Goal: Book appointment/travel/reservation

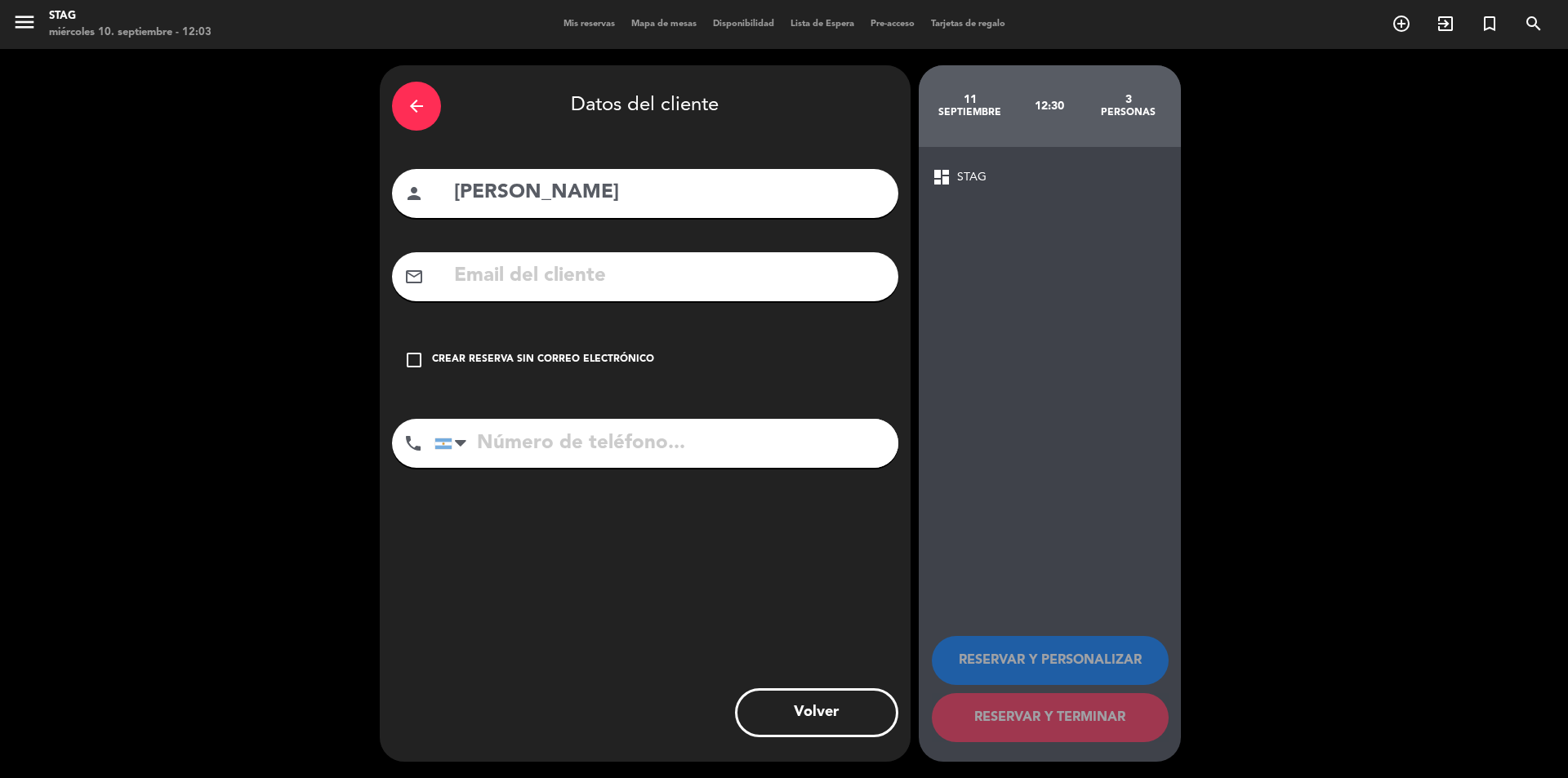
click at [589, 24] on span "Mis reservas" at bounding box center [589, 24] width 68 height 9
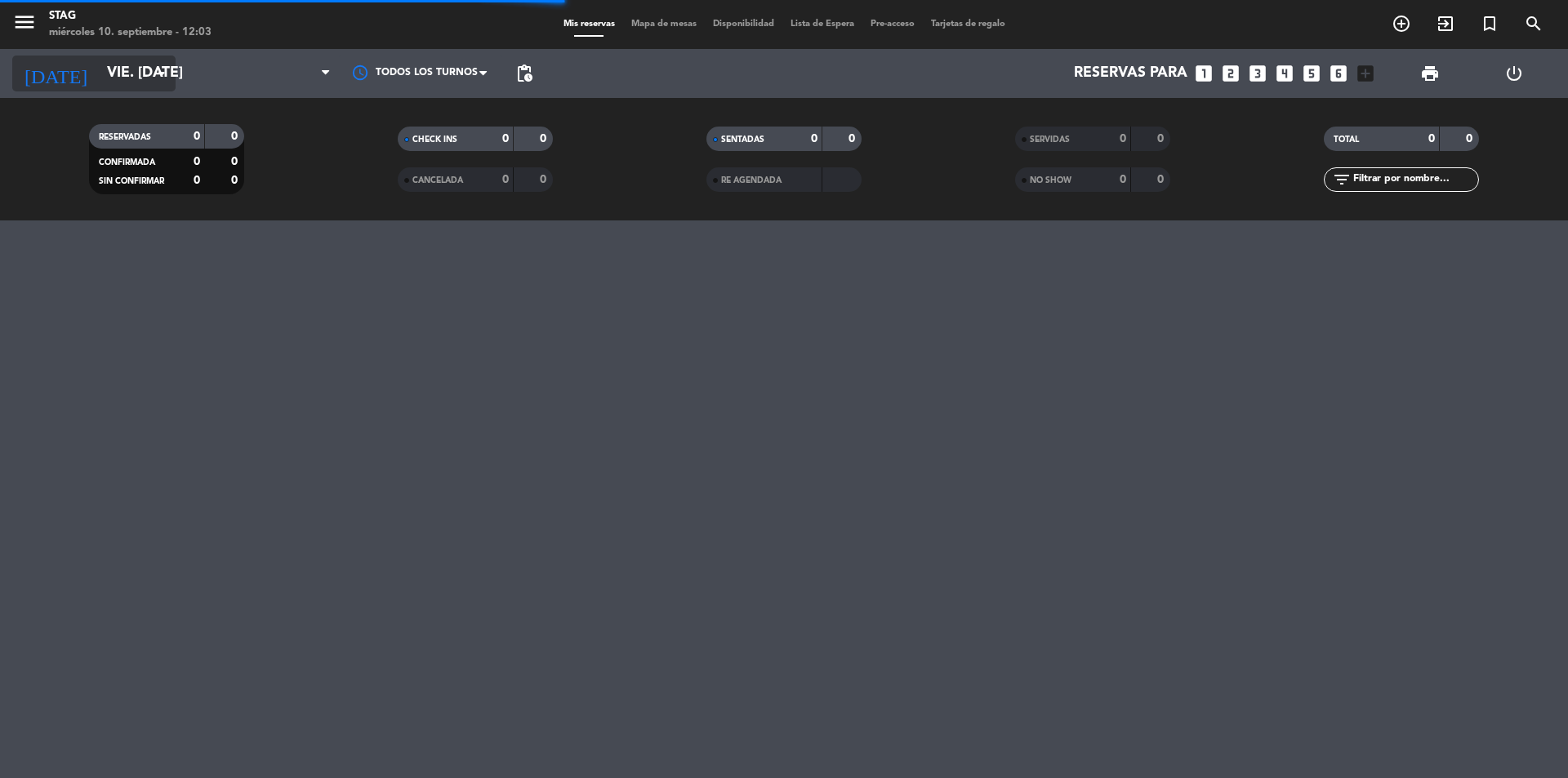
click at [169, 83] on input "vie. [DATE]" at bounding box center [194, 73] width 189 height 32
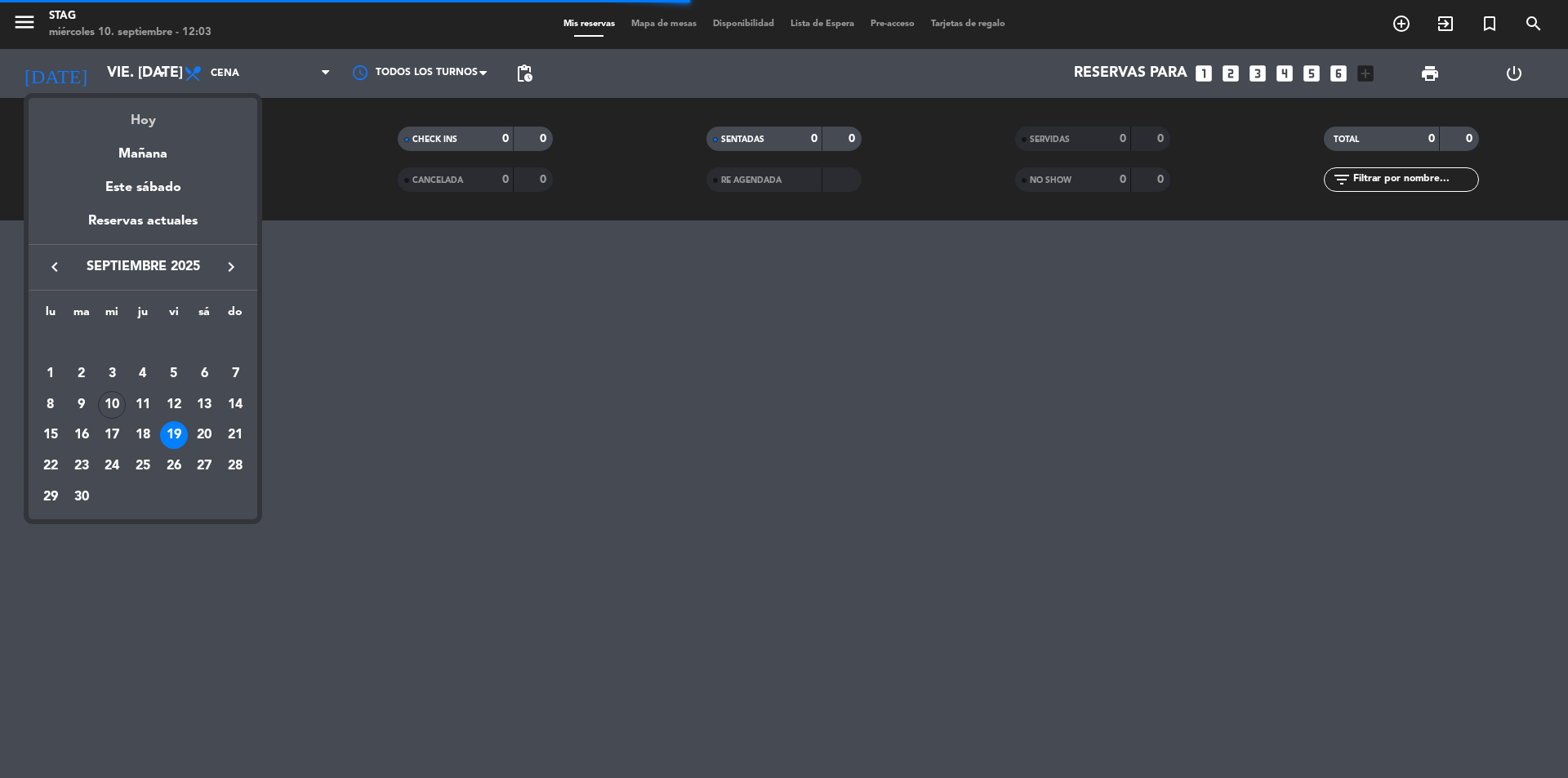
click at [143, 125] on div "Hoy" at bounding box center [143, 115] width 229 height 33
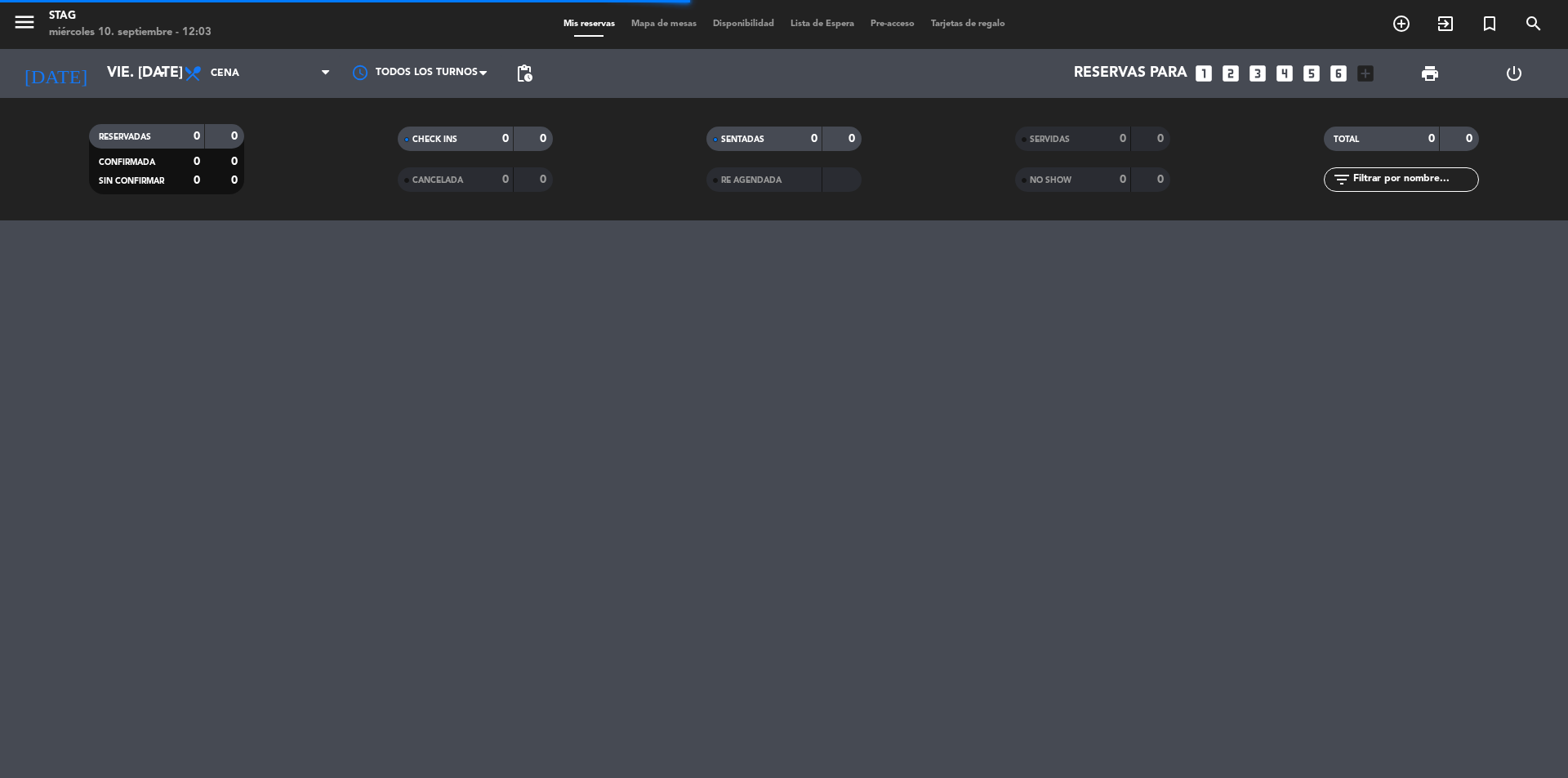
type input "mié. [DATE]"
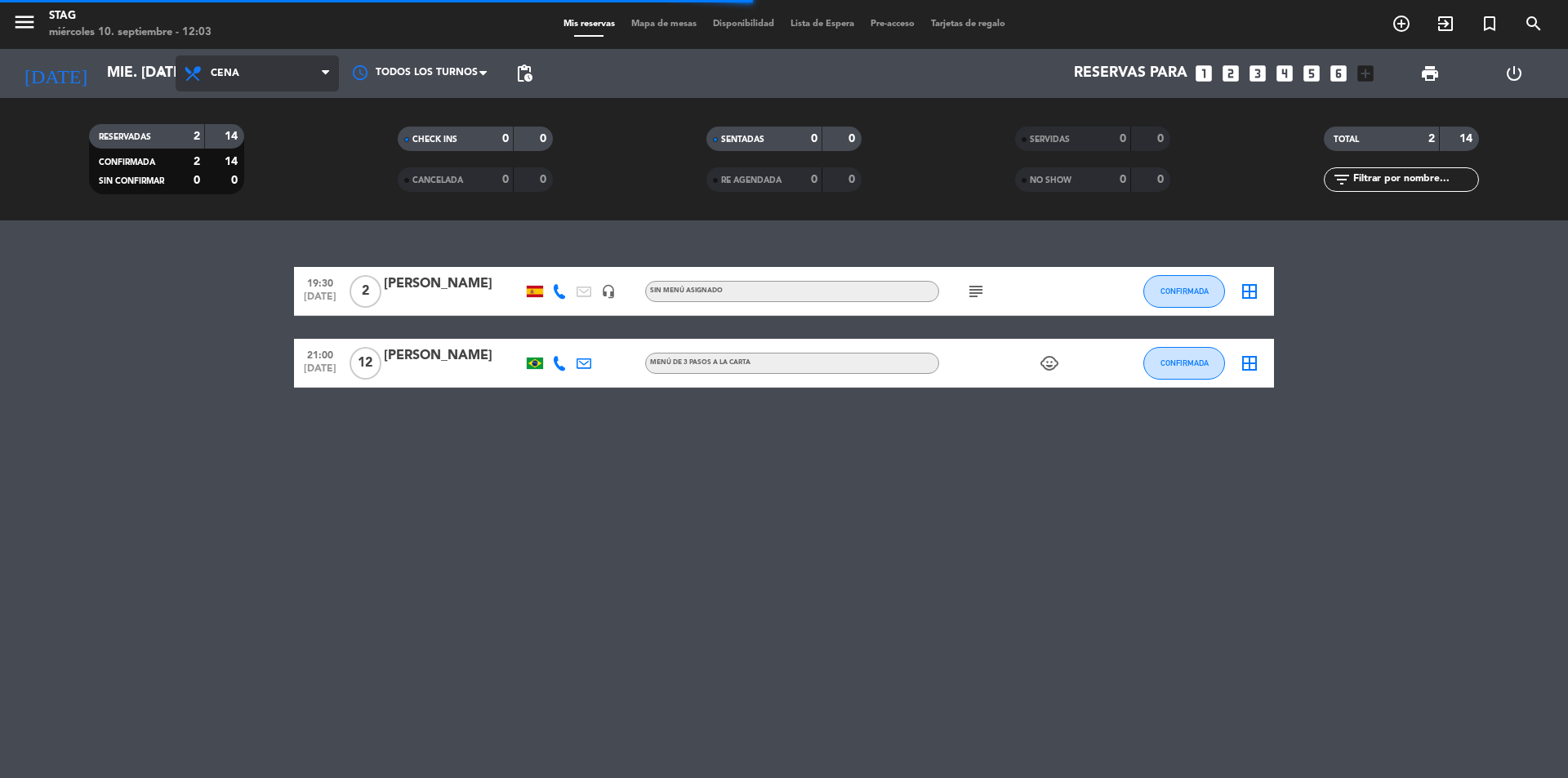
click at [230, 83] on span "Cena" at bounding box center [257, 73] width 163 height 36
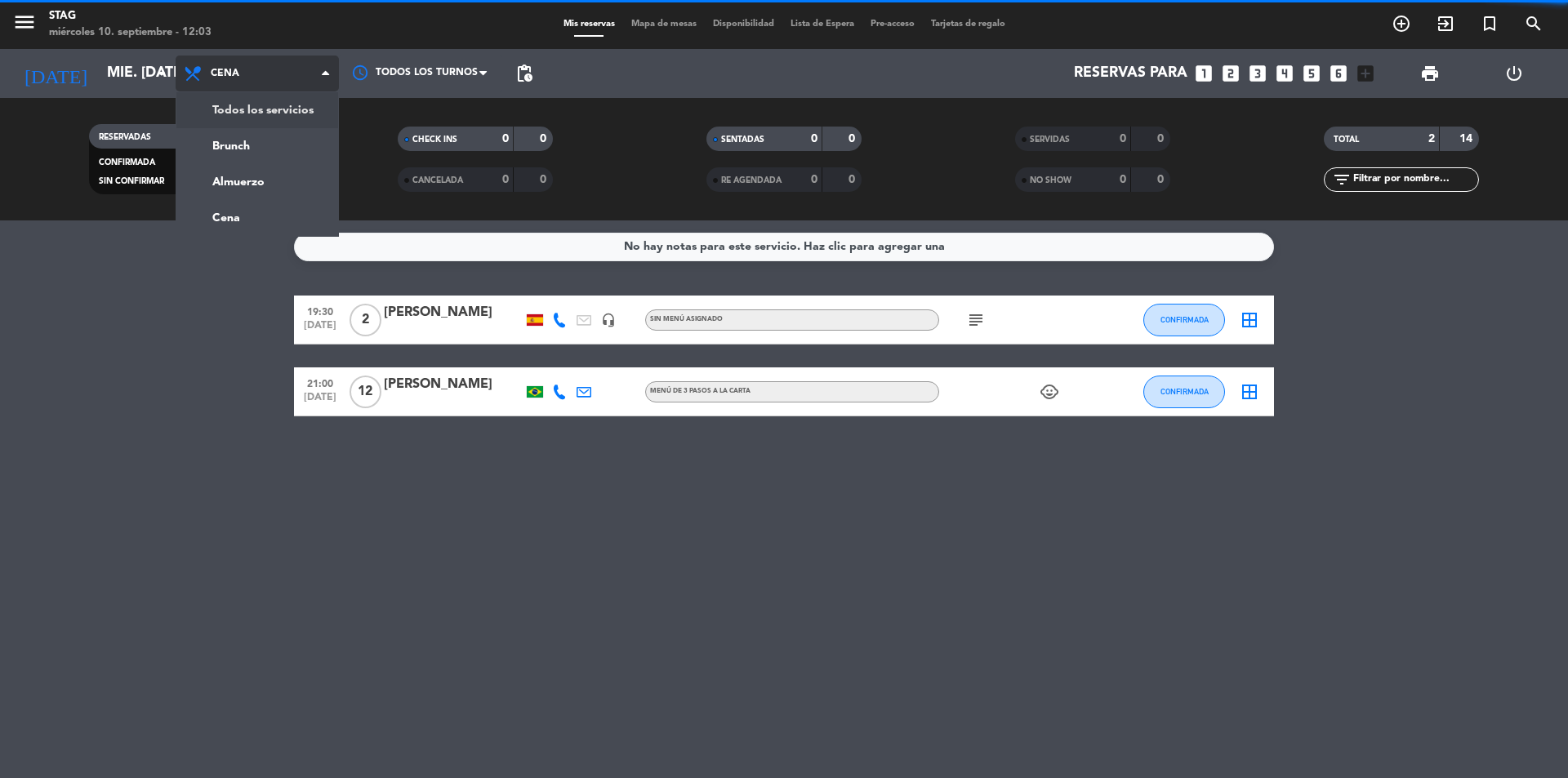
click at [241, 110] on div "menu STAG miércoles 10. septiembre - 12:03 Mis reservas Mapa de mesas Disponibi…" at bounding box center [784, 110] width 1568 height 221
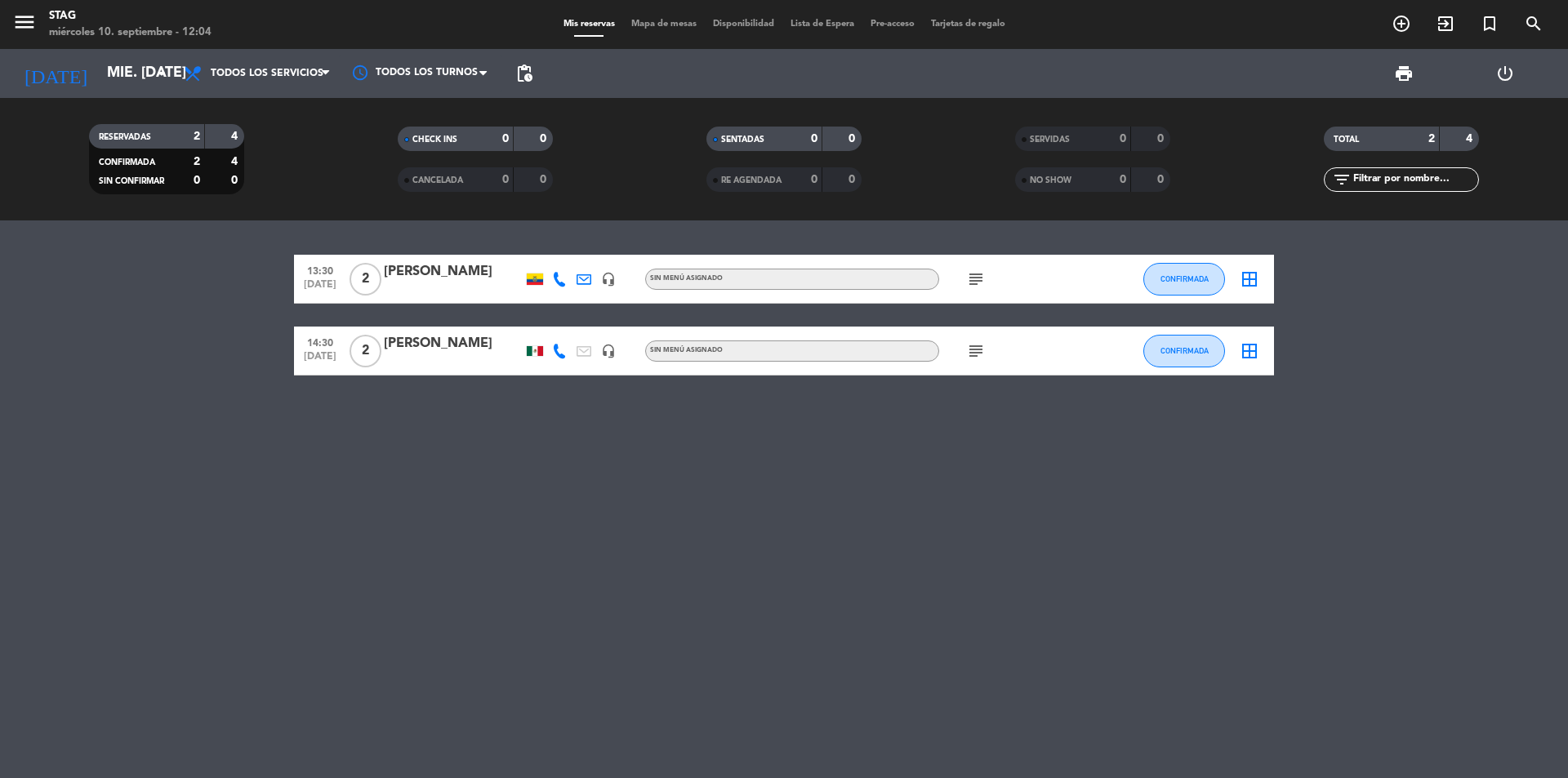
click at [983, 352] on icon "subject" at bounding box center [975, 351] width 19 height 19
click at [980, 279] on icon "subject" at bounding box center [975, 279] width 19 height 19
click at [926, 531] on div "13:30 [DATE] 2 [PERSON_NAME] headset_mic Sin menú asignado subject x wsp CONFIR…" at bounding box center [784, 500] width 1568 height 558
